Goal: Answer question/provide support

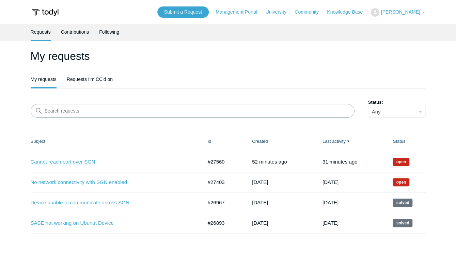
click at [95, 160] on link "Cannot reach port over SGN" at bounding box center [112, 162] width 162 height 8
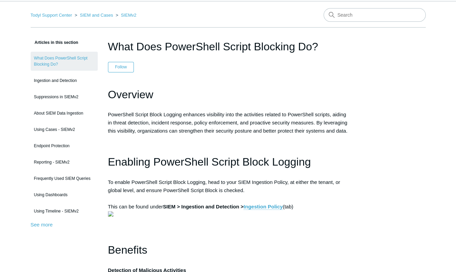
scroll to position [34, 0]
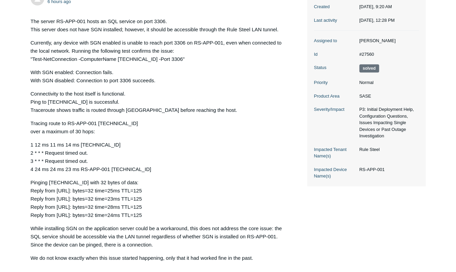
scroll to position [78, 0]
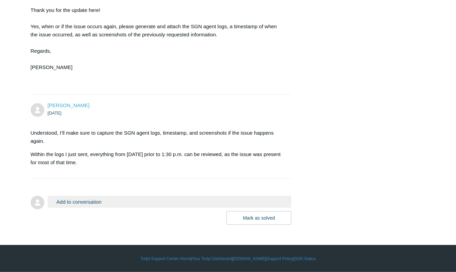
scroll to position [736, 0]
click at [105, 202] on button "Add to conversation" at bounding box center [170, 202] width 244 height 12
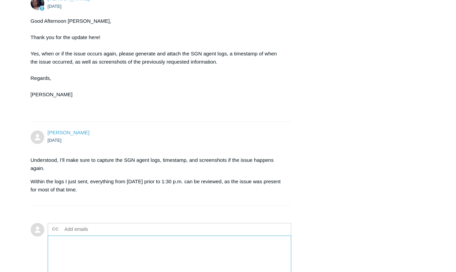
scroll to position [770, 0]
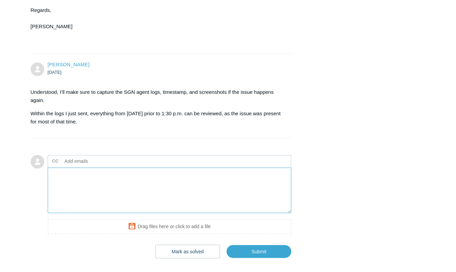
click at [56, 196] on textarea "Add your reply" at bounding box center [170, 191] width 244 height 46
click at [108, 181] on textarea "Has anything noteworthy come out of reviewing those logs?" at bounding box center [170, 191] width 244 height 46
drag, startPoint x: 400, startPoint y: 6, endPoint x: 360, endPoint y: 32, distance: 47.5
click at [185, 195] on textarea "Has anything noteworthy came out of reviewing those logs?" at bounding box center [170, 191] width 244 height 46
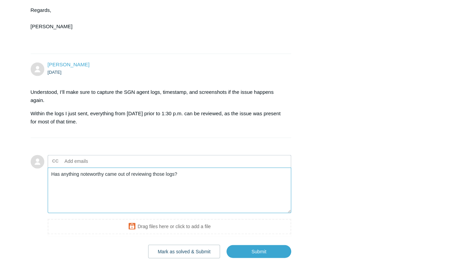
paste textarea "ve you found anything noteworthy in your review of"
type textarea "Have you found anything noteworthy in your review of those logs?"
click at [262, 256] on input "Submit" at bounding box center [258, 252] width 65 height 14
